Goal: Task Accomplishment & Management: Use online tool/utility

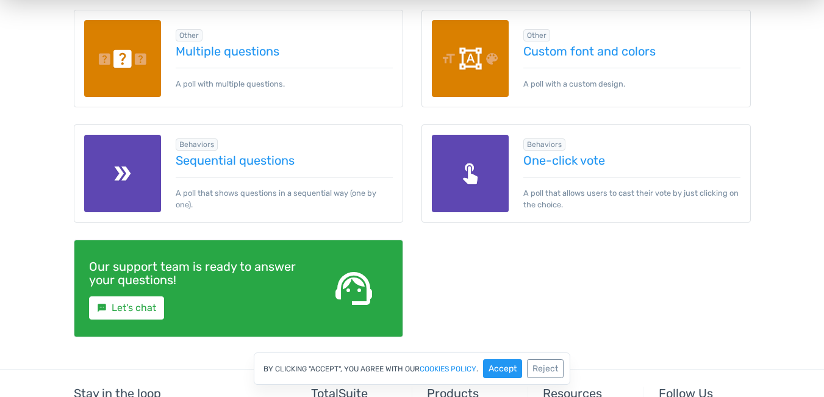
scroll to position [1850, 0]
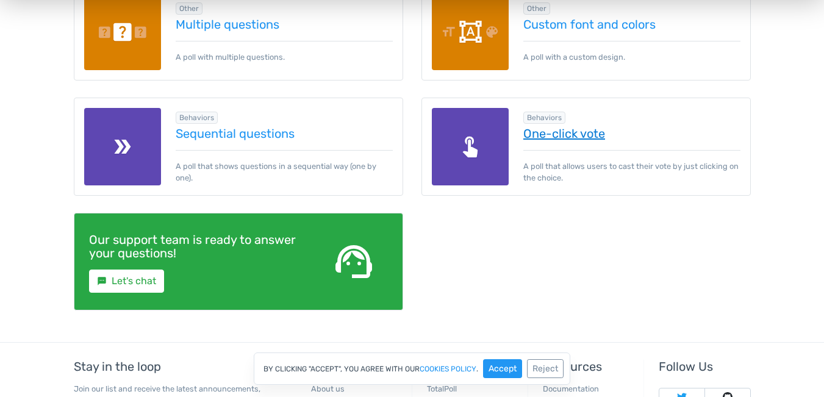
click at [568, 140] on link "One-click vote" at bounding box center [631, 133] width 217 height 13
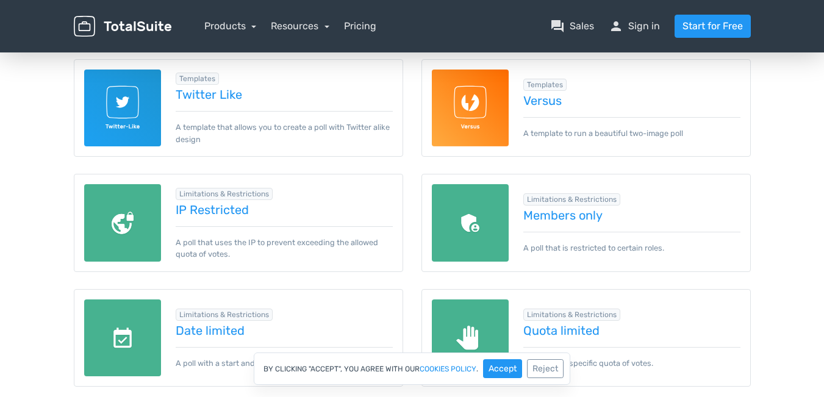
scroll to position [0, 0]
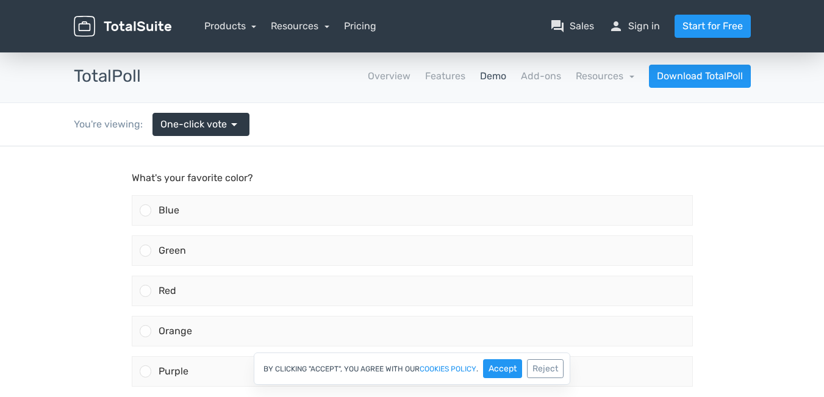
scroll to position [142, 0]
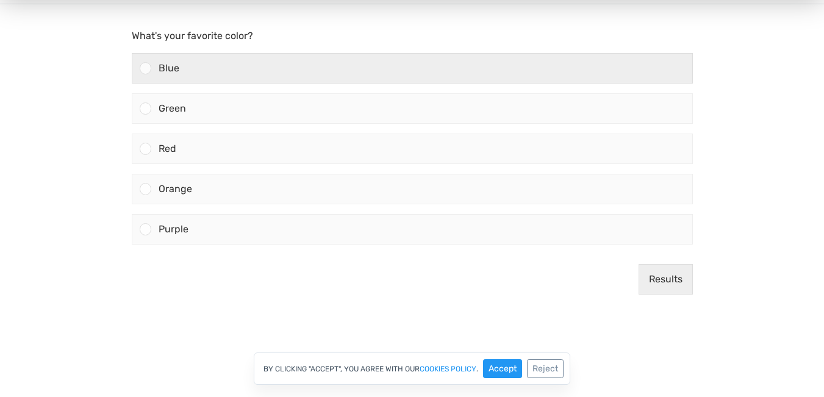
click at [222, 72] on div "Blue" at bounding box center [421, 68] width 541 height 29
click at [145, 68] on input "Blue" at bounding box center [145, 68] width 0 height 0
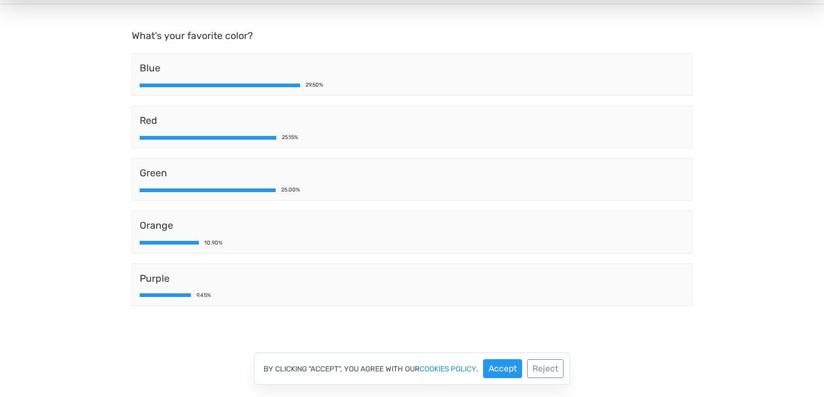
click at [102, 147] on body "What's your favorite color? Blue 29.50% Red 25.15% Green 25.00% Orange 10.90% P…" at bounding box center [412, 194] width 824 height 380
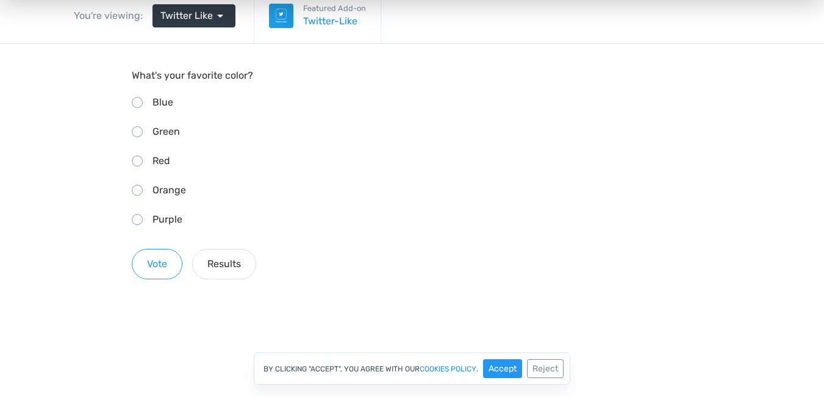
scroll to position [142, 0]
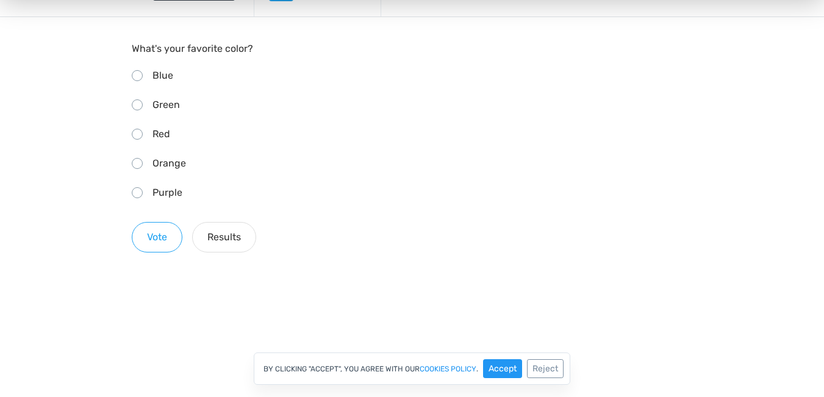
click at [173, 143] on div "Red" at bounding box center [412, 134] width 561 height 20
click at [140, 137] on input "Red" at bounding box center [136, 133] width 8 height 8
radio input "true"
click at [171, 231] on button "Vote" at bounding box center [157, 237] width 51 height 30
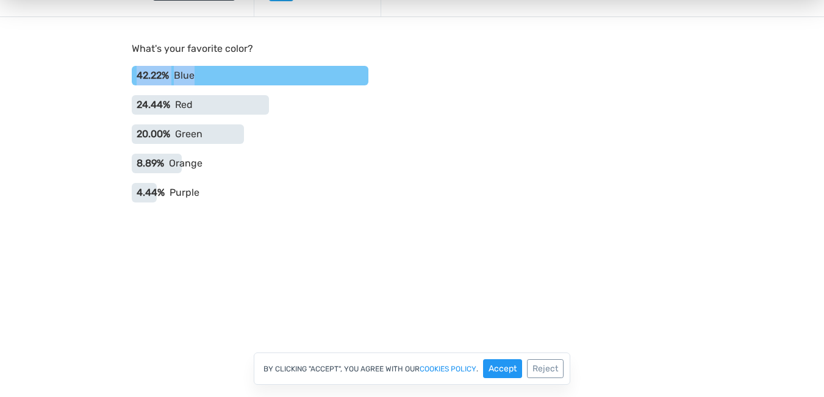
drag, startPoint x: 135, startPoint y: 73, endPoint x: 245, endPoint y: 74, distance: 110.4
click at [245, 74] on div "42.22% Blue" at bounding box center [412, 76] width 561 height 20
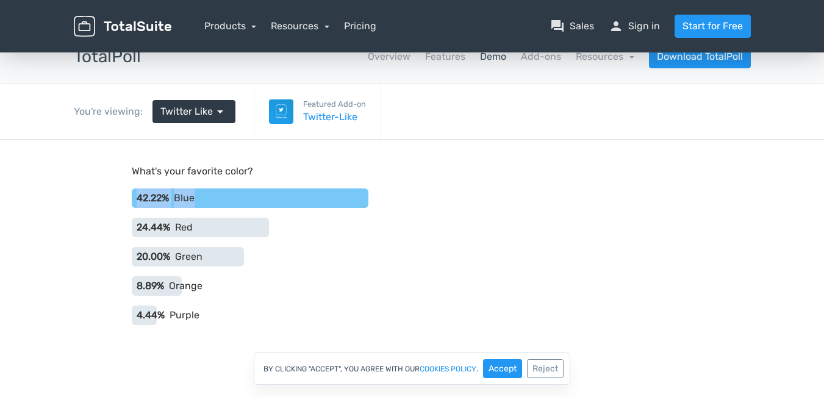
scroll to position [0, 0]
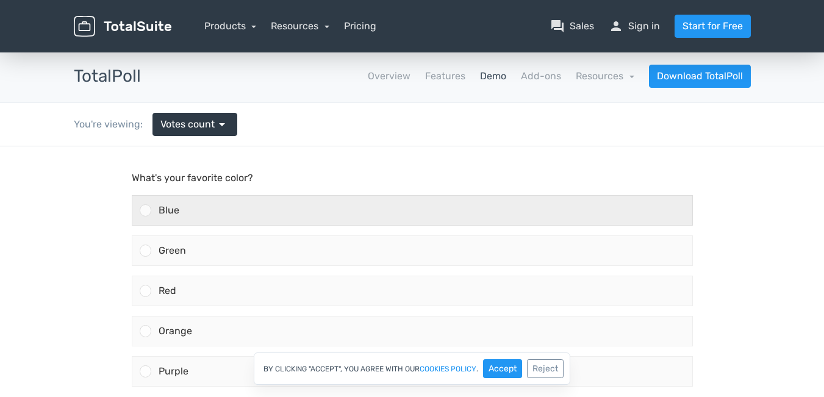
click at [248, 207] on div "Blue" at bounding box center [421, 210] width 541 height 29
click at [145, 210] on input "Blue" at bounding box center [145, 210] width 0 height 0
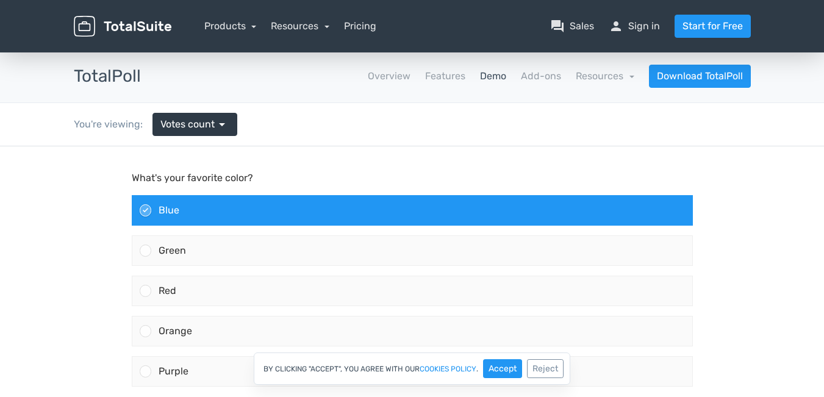
scroll to position [142, 0]
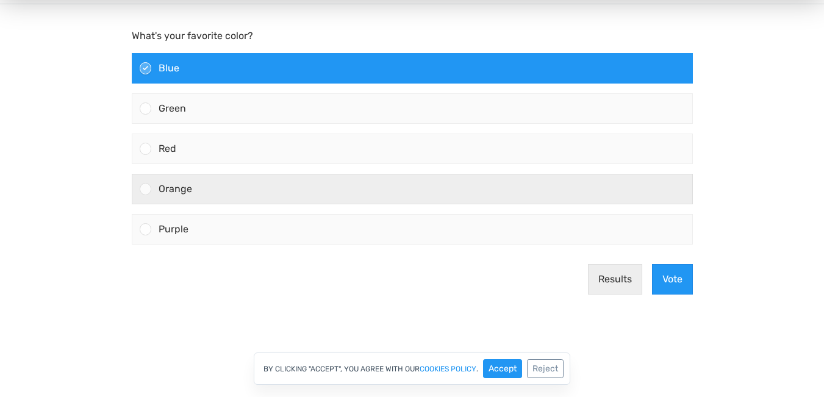
click at [248, 207] on label "Orange" at bounding box center [412, 189] width 571 height 40
click at [145, 189] on input "Orange" at bounding box center [145, 189] width 0 height 0
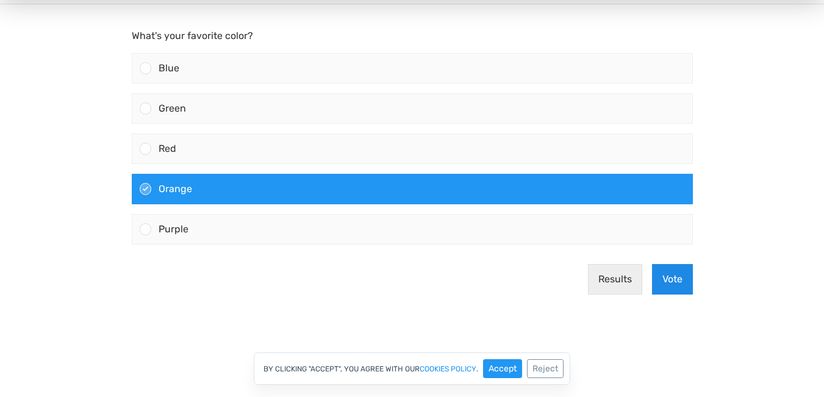
click at [673, 267] on button "Vote" at bounding box center [672, 279] width 41 height 30
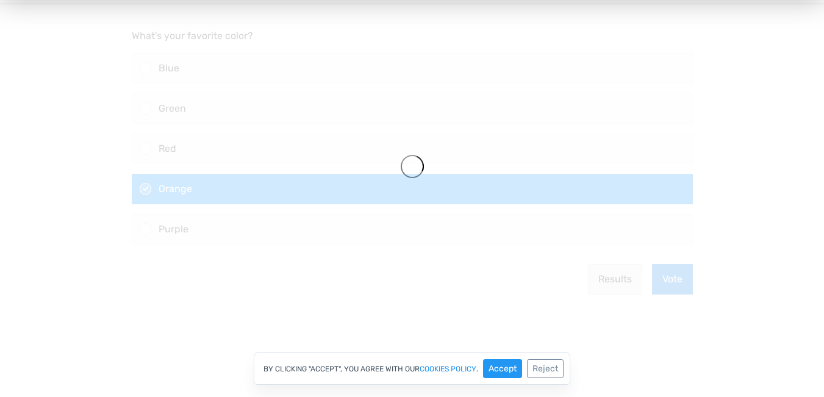
scroll to position [0, 0]
